Goal: Information Seeking & Learning: Learn about a topic

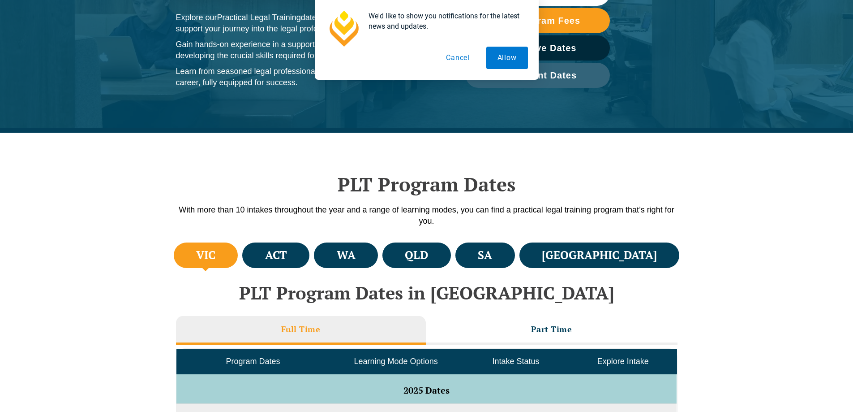
click at [466, 60] on button "Cancel" at bounding box center [458, 58] width 46 height 22
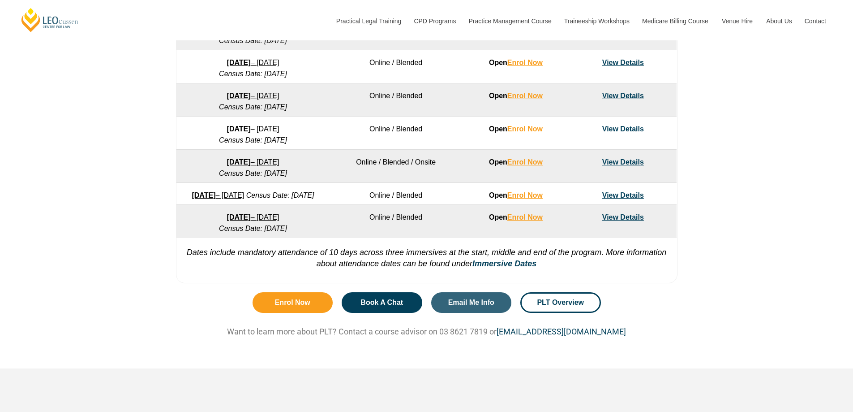
scroll to position [761, 0]
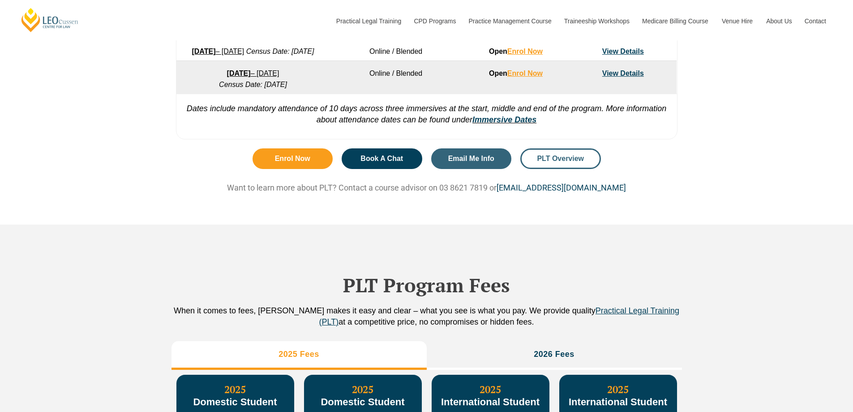
click at [563, 163] on link "PLT Overview" at bounding box center [560, 158] width 81 height 21
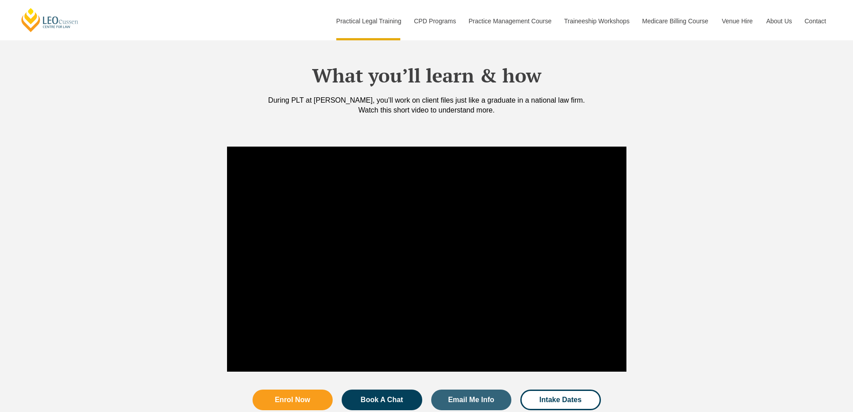
scroll to position [806, 0]
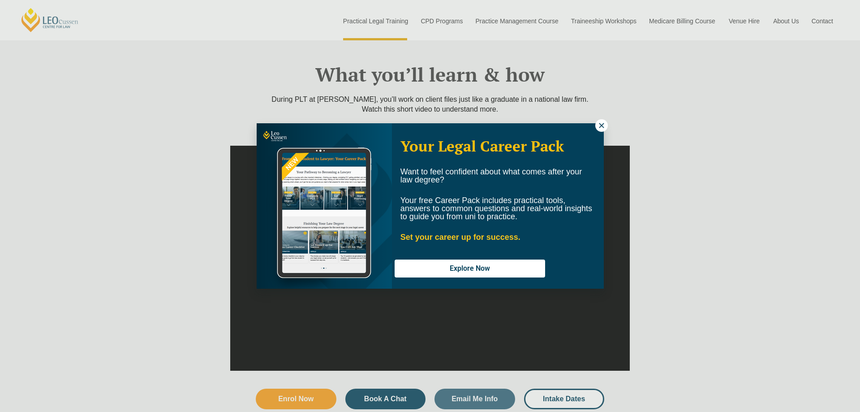
click at [603, 123] on icon at bounding box center [602, 125] width 8 height 8
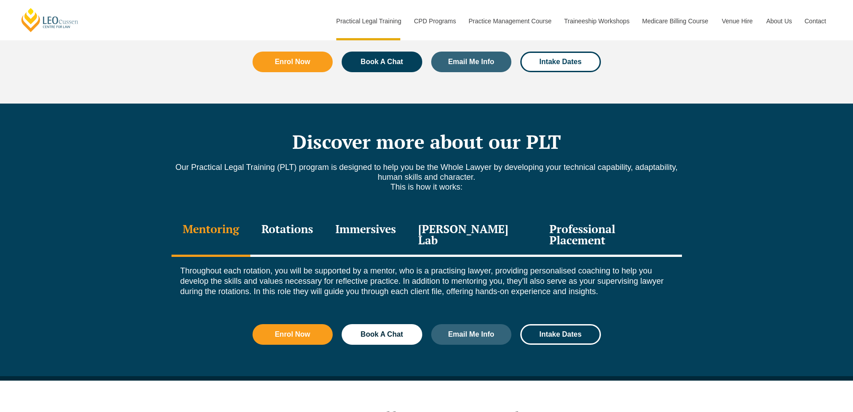
scroll to position [1165, 0]
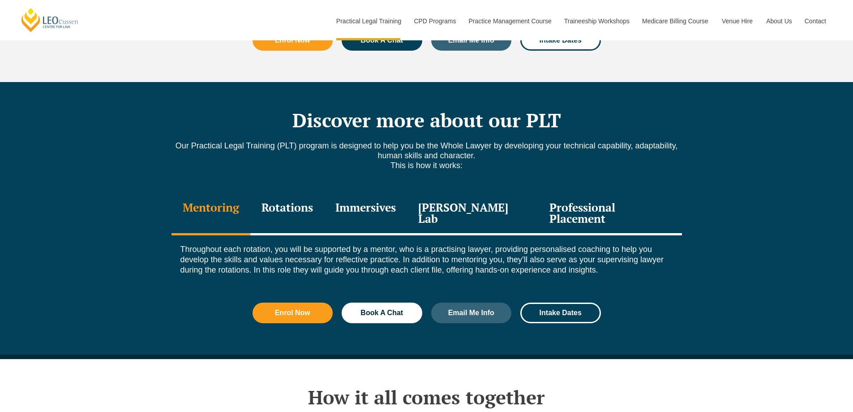
click at [555, 193] on div "Professional Placement" at bounding box center [609, 214] width 143 height 43
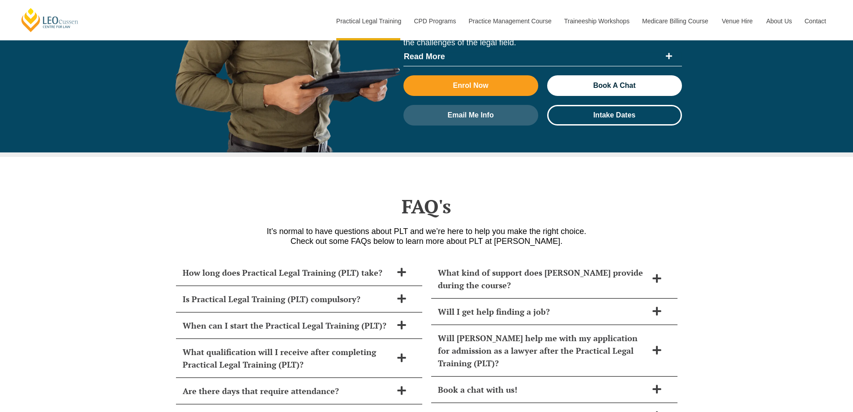
scroll to position [3628, 0]
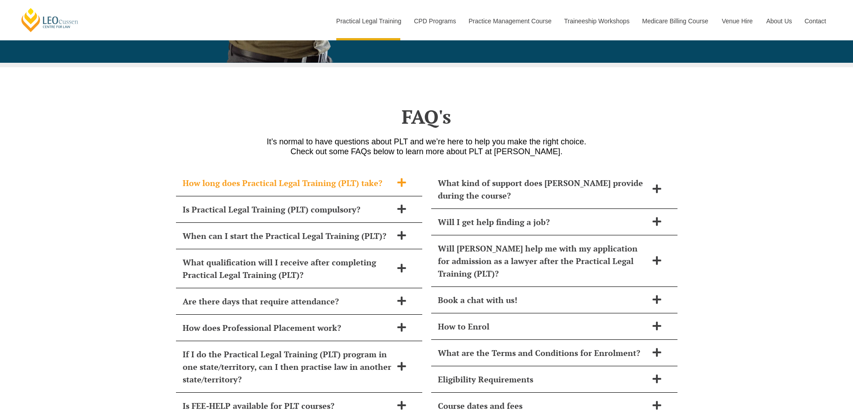
click at [316, 176] on h2 "How long does Practical Legal Training (PLT) take?" at bounding box center [288, 182] width 210 height 13
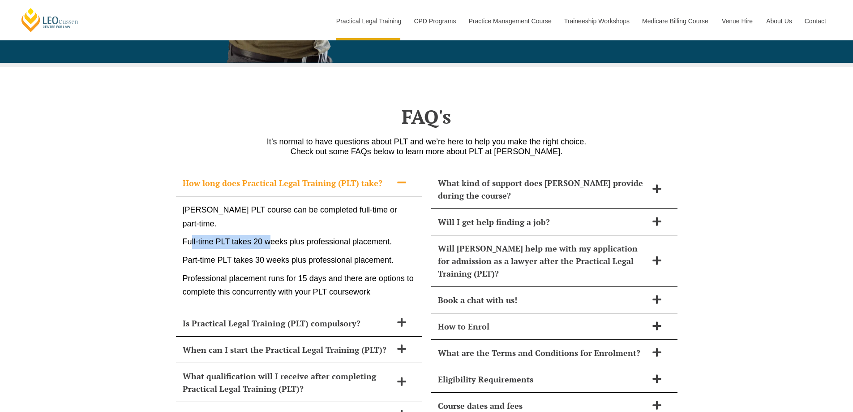
drag, startPoint x: 191, startPoint y: 214, endPoint x: 271, endPoint y: 219, distance: 79.9
click at [271, 235] on p "Full-time PLT takes 20 weeks plus professional placement." at bounding box center [299, 242] width 233 height 14
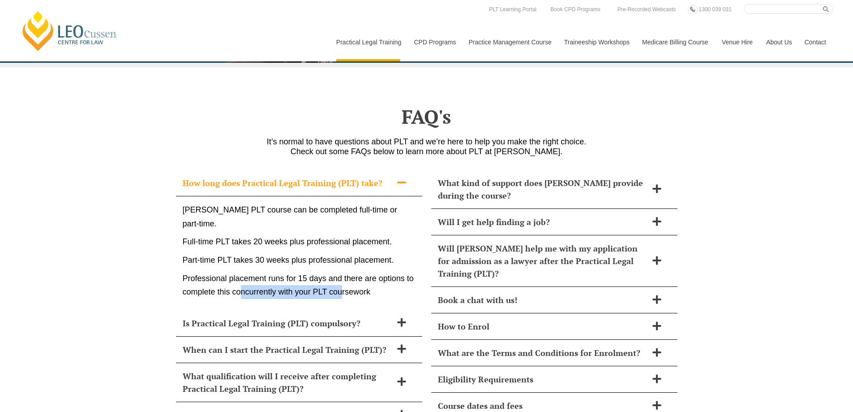
drag, startPoint x: 243, startPoint y: 269, endPoint x: 340, endPoint y: 267, distance: 97.2
click at [340, 271] on p "Professional placement runs for 15 days and there are options to complete this …" at bounding box center [299, 284] width 233 height 27
click at [344, 271] on p "Professional placement runs for 15 days and there are options to complete this …" at bounding box center [299, 284] width 233 height 27
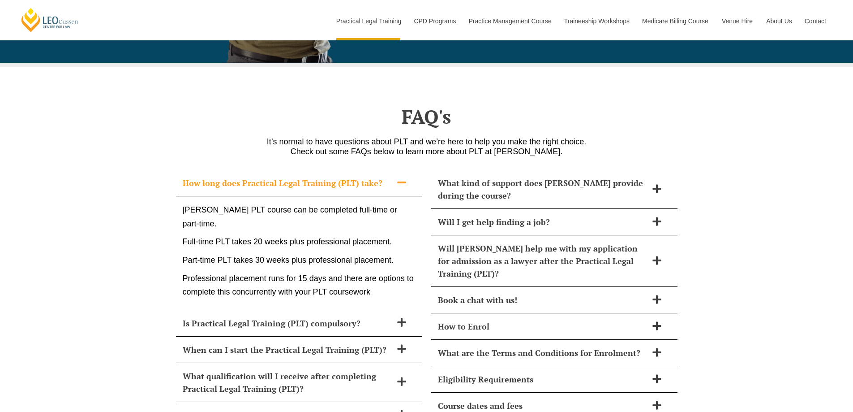
scroll to position [3673, 0]
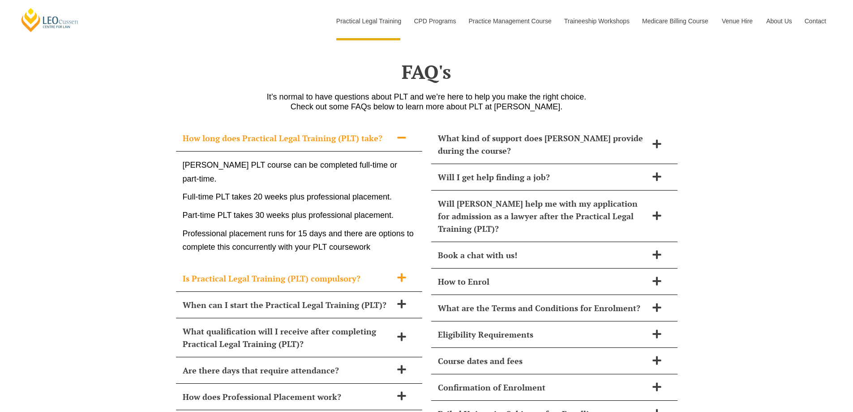
click at [361, 272] on h2 "Is Practical Legal Training (PLT) compulsory?" at bounding box center [288, 278] width 210 height 13
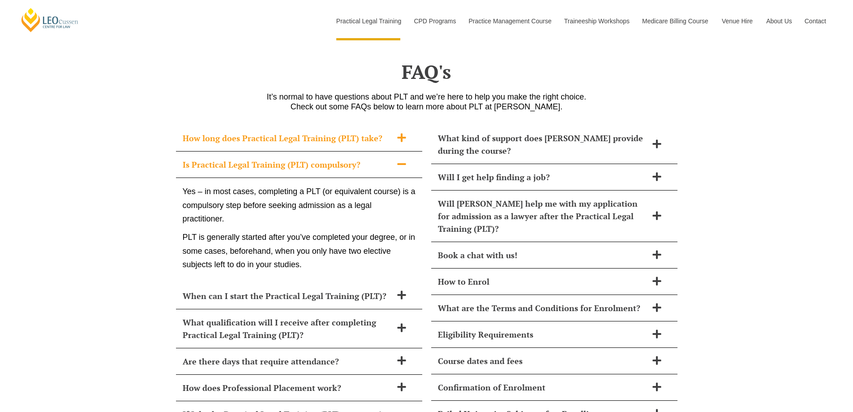
click at [313, 132] on h2 "How long does Practical Legal Training (PLT) take?" at bounding box center [288, 138] width 210 height 13
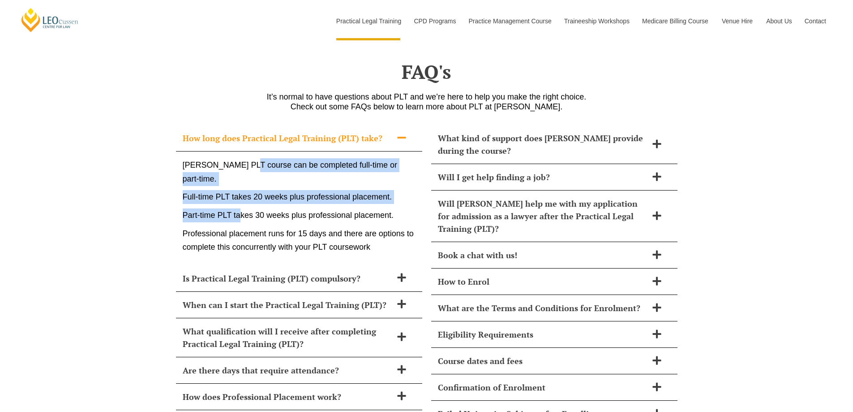
drag, startPoint x: 246, startPoint y: 140, endPoint x: 239, endPoint y: 181, distance: 41.9
click at [239, 181] on div "Leo Cussen’s PLT course can be completed full-time or part-time. Full-time PLT …" at bounding box center [299, 208] width 246 height 114
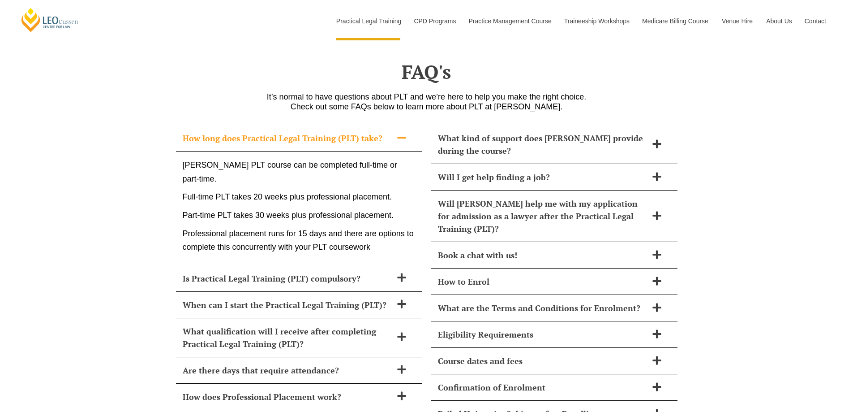
click at [241, 197] on div "Leo Cussen’s PLT course can be completed full-time or part-time. Full-time PLT …" at bounding box center [299, 208] width 246 height 114
drag, startPoint x: 203, startPoint y: 185, endPoint x: 262, endPoint y: 190, distance: 59.3
click at [256, 208] on p "Part-time PLT takes 30 weeks plus professional placement." at bounding box center [299, 215] width 233 height 14
click at [270, 208] on p "Part-time PLT takes 30 weeks plus professional placement." at bounding box center [299, 215] width 233 height 14
